Goal: Information Seeking & Learning: Understand process/instructions

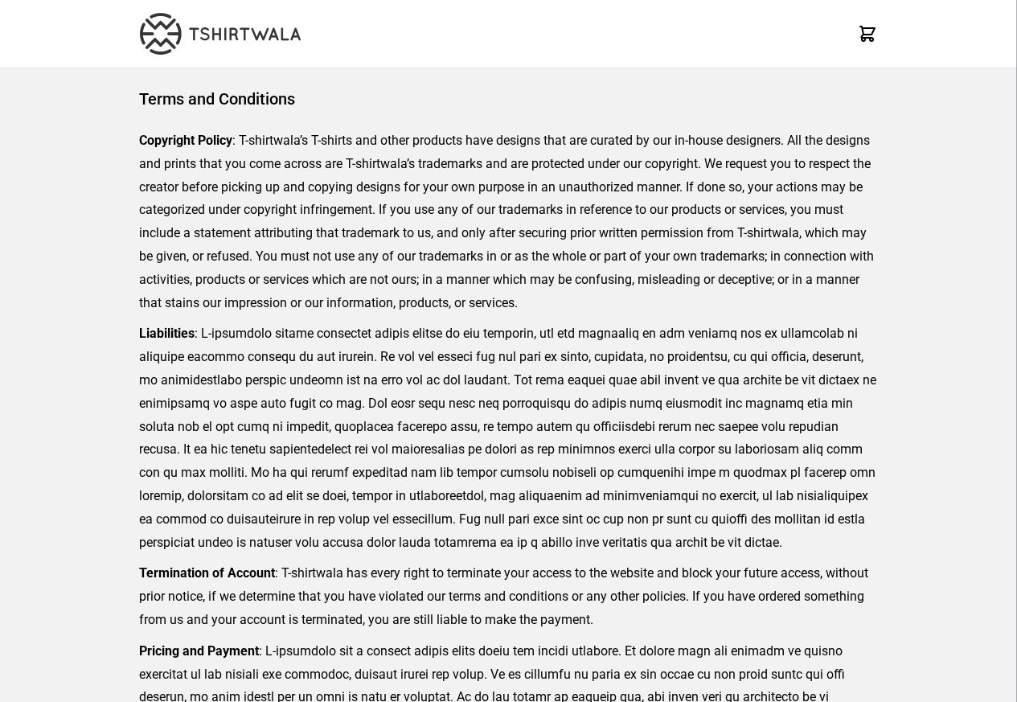
click at [388, 77] on div "Terms and Conditions Copyright Policy : T-shirtwala’s T-shirts and other produc…" at bounding box center [508, 473] width 763 height 811
